Goal: Check status: Check status

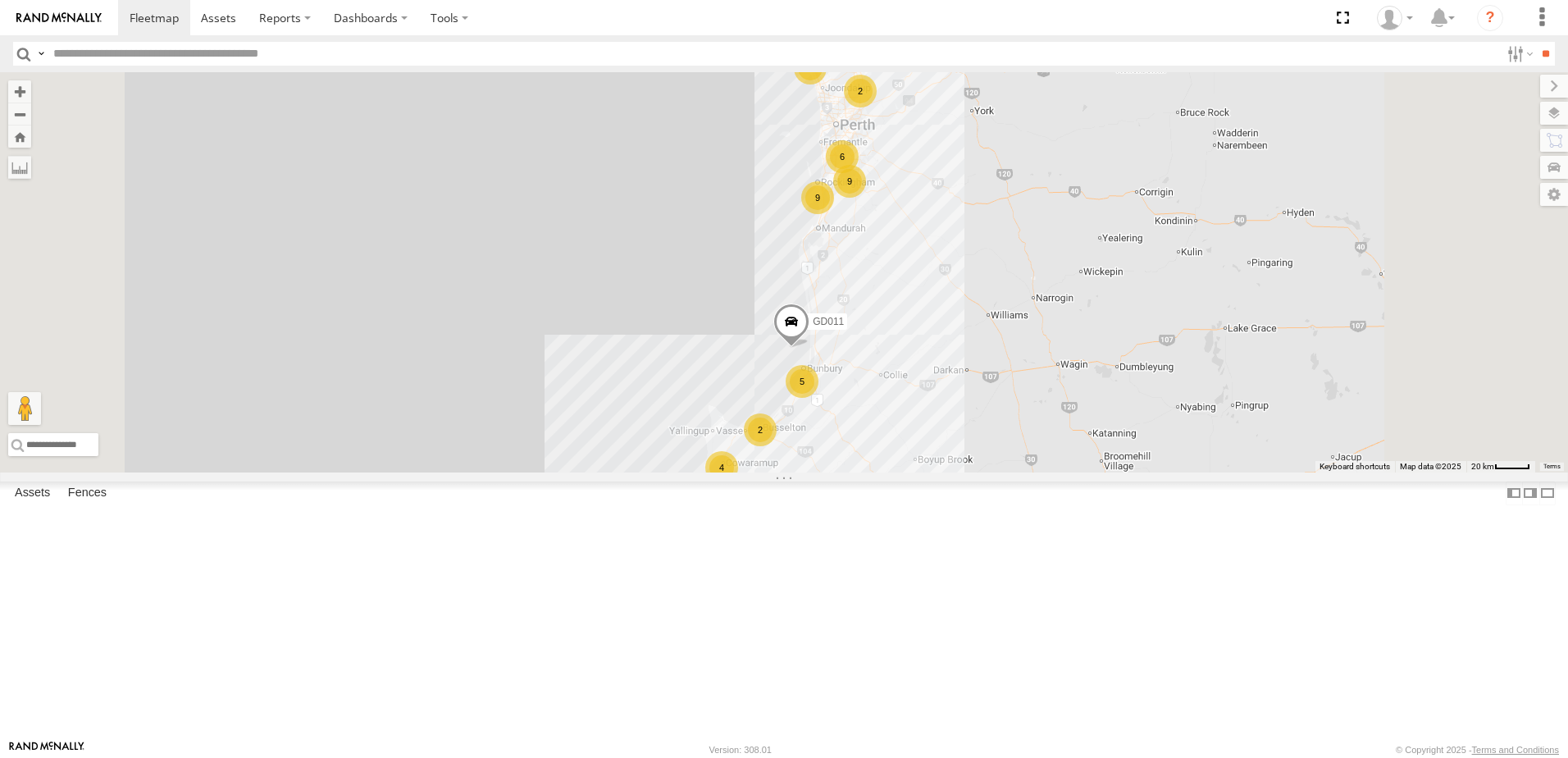
drag, startPoint x: 274, startPoint y: 157, endPoint x: 283, endPoint y: 159, distance: 9.2
click at [0, 0] on span at bounding box center [0, 0] width 0 height 0
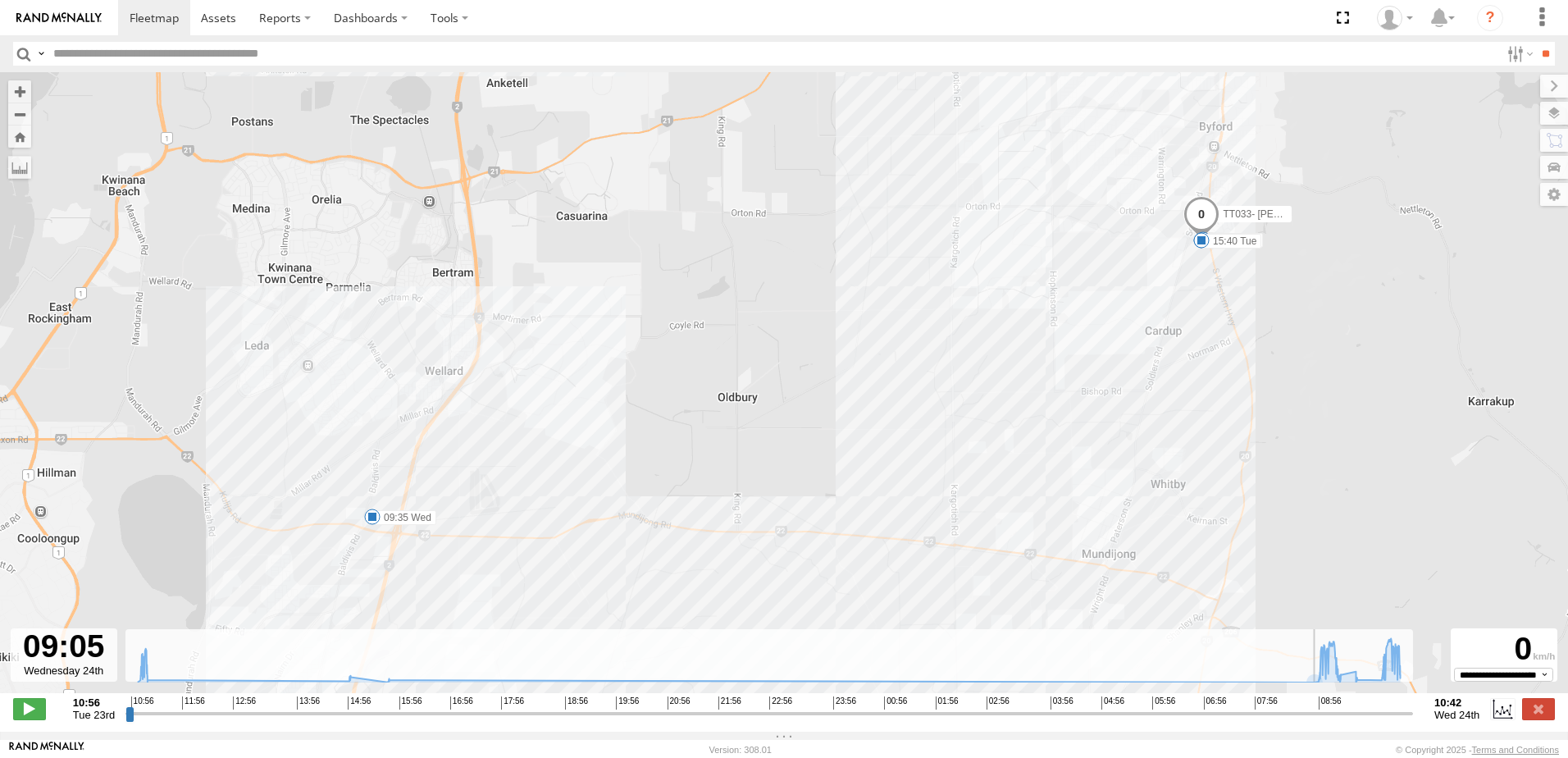
click at [1322, 713] on input "range" at bounding box center [769, 712] width 1288 height 16
click at [28, 711] on span at bounding box center [29, 708] width 33 height 21
click at [395, 494] on div "TT033- [PERSON_NAME] 11:09 Tue 14:56 Tue 15:40 Tue 09:35 Wed" at bounding box center [784, 392] width 1568 height 638
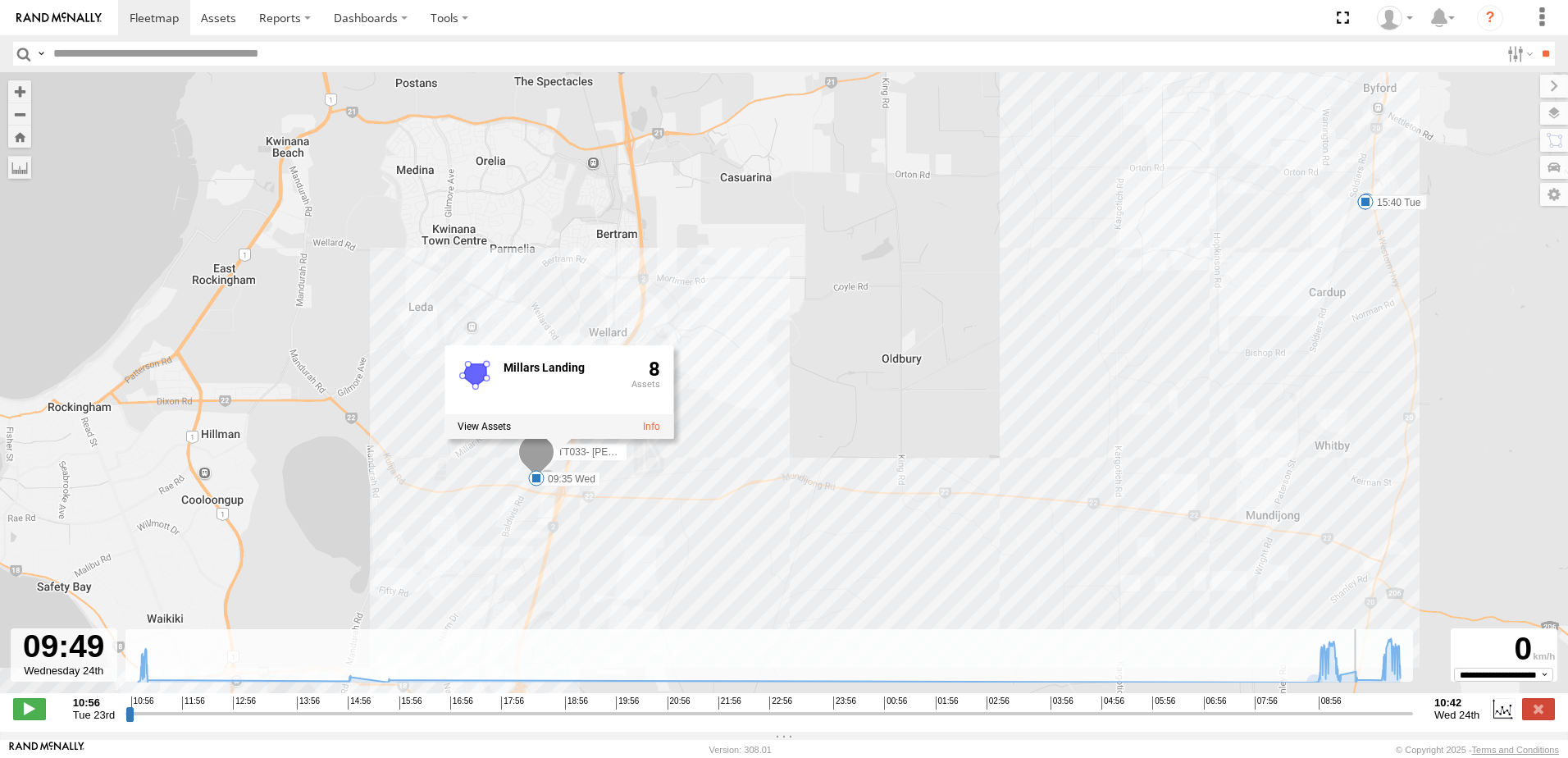
click at [1383, 719] on input "range" at bounding box center [769, 712] width 1288 height 16
type input "**********"
click at [148, 23] on span at bounding box center [153, 18] width 49 height 16
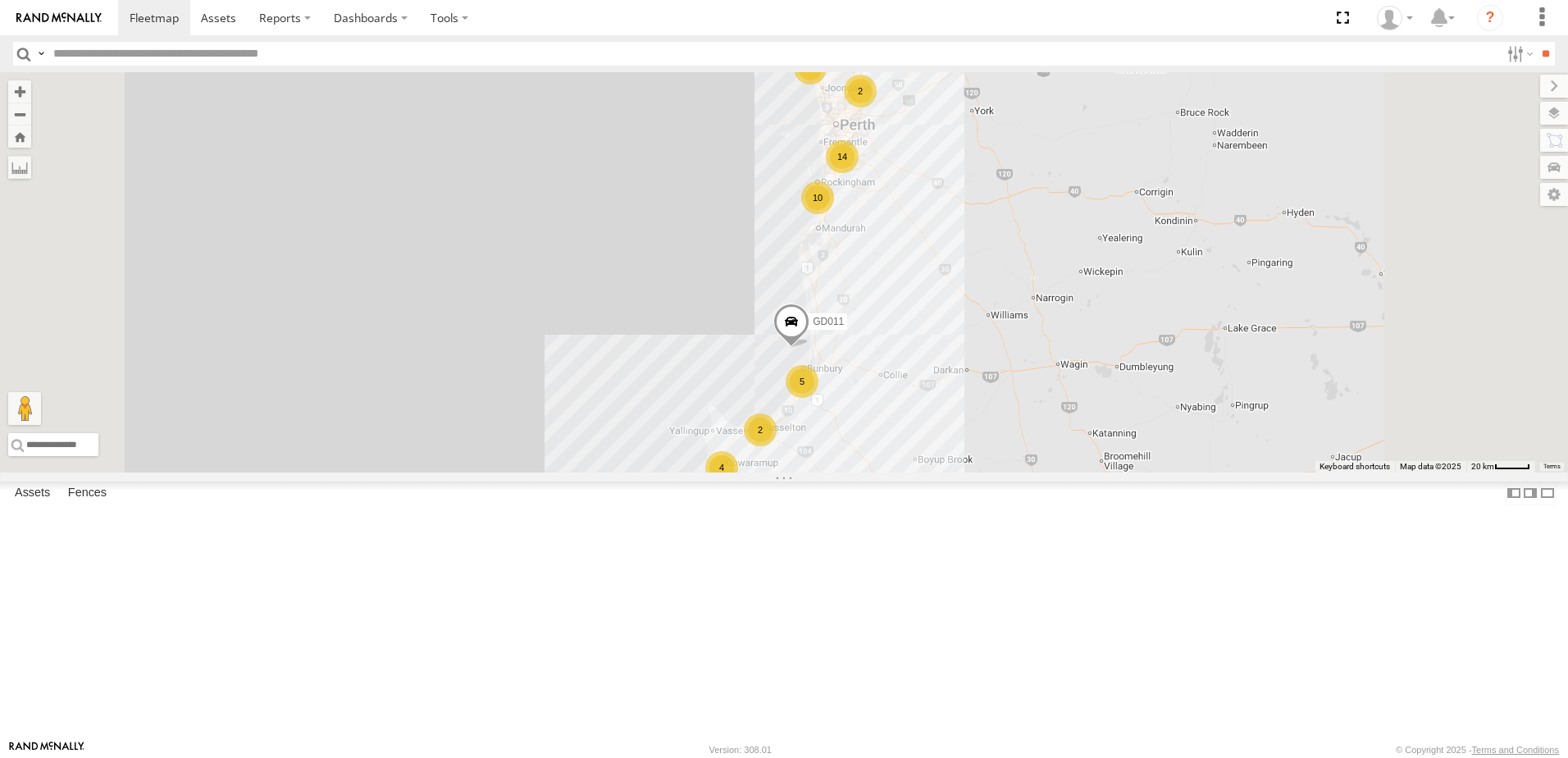
scroll to position [657, 0]
